Goal: Task Accomplishment & Management: Manage account settings

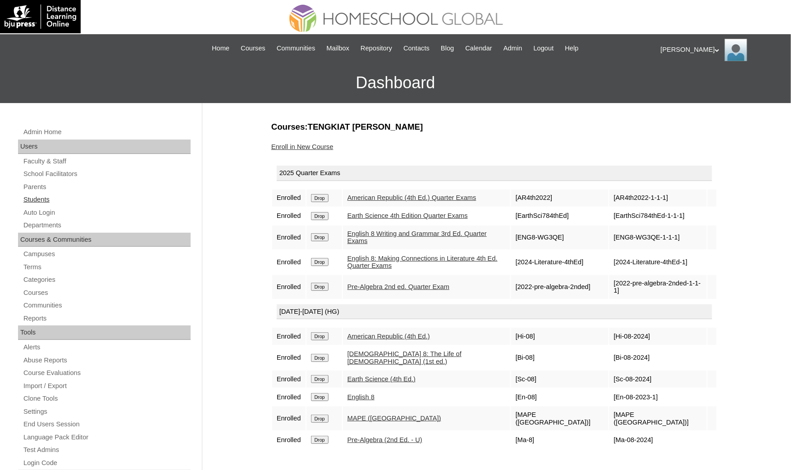
click at [61, 201] on link "Students" at bounding box center [107, 199] width 168 height 11
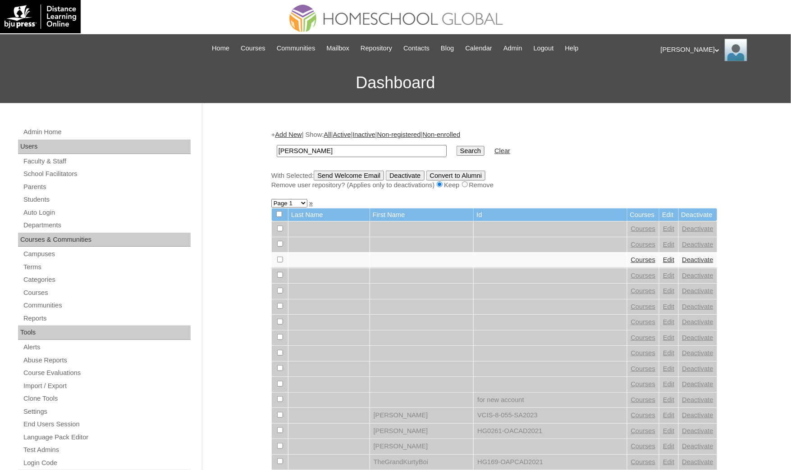
type input "[PERSON_NAME]"
click at [456, 146] on input "Search" at bounding box center [470, 151] width 28 height 10
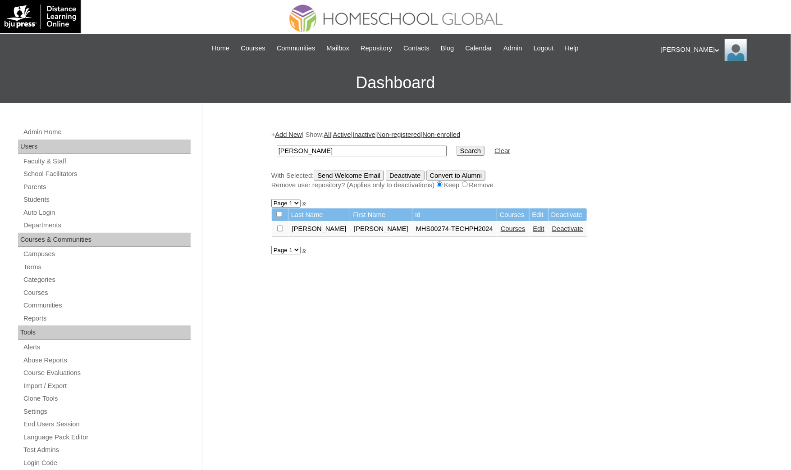
click at [501, 225] on link "Courses" at bounding box center [513, 228] width 25 height 7
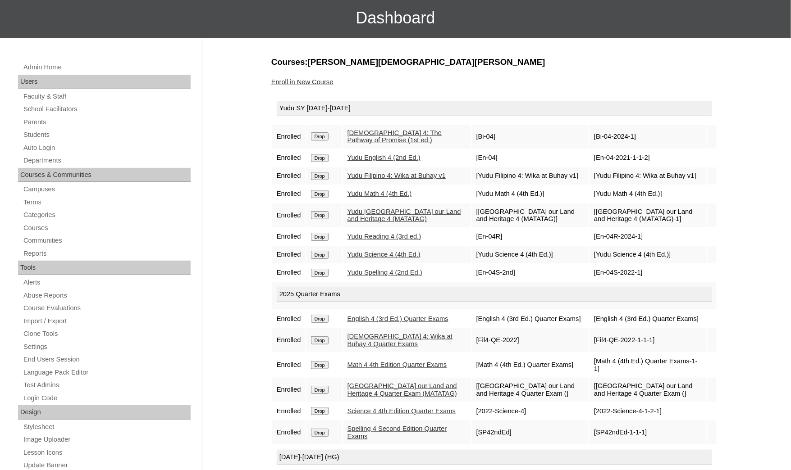
scroll to position [135, 0]
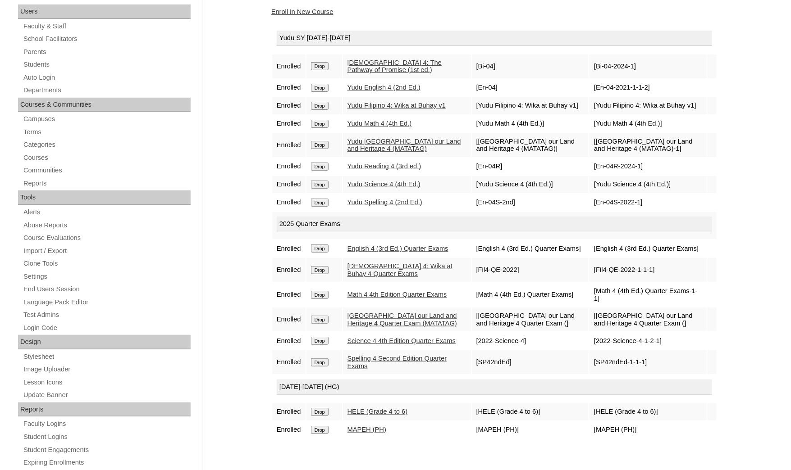
click at [305, 9] on link "Enroll in New Course" at bounding box center [302, 11] width 62 height 7
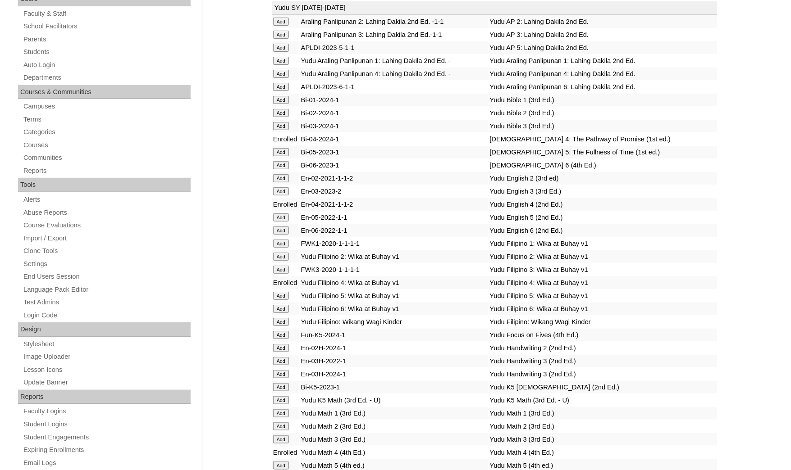
scroll to position [135, 0]
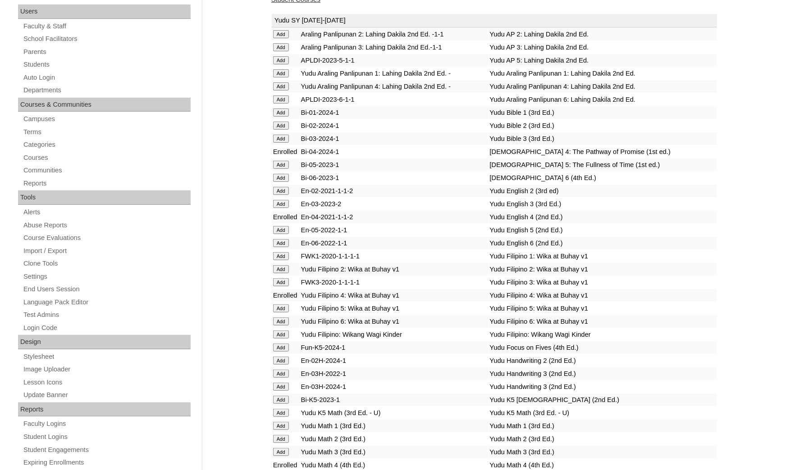
click at [659, 407] on td "Yudu K5 Math (3rd Ed. - U)" at bounding box center [602, 413] width 228 height 13
click at [708, 150] on td "Yudu Bible 4: The Pathway of Promise (1st ed.)" at bounding box center [602, 152] width 228 height 13
